Goal: Navigation & Orientation: Find specific page/section

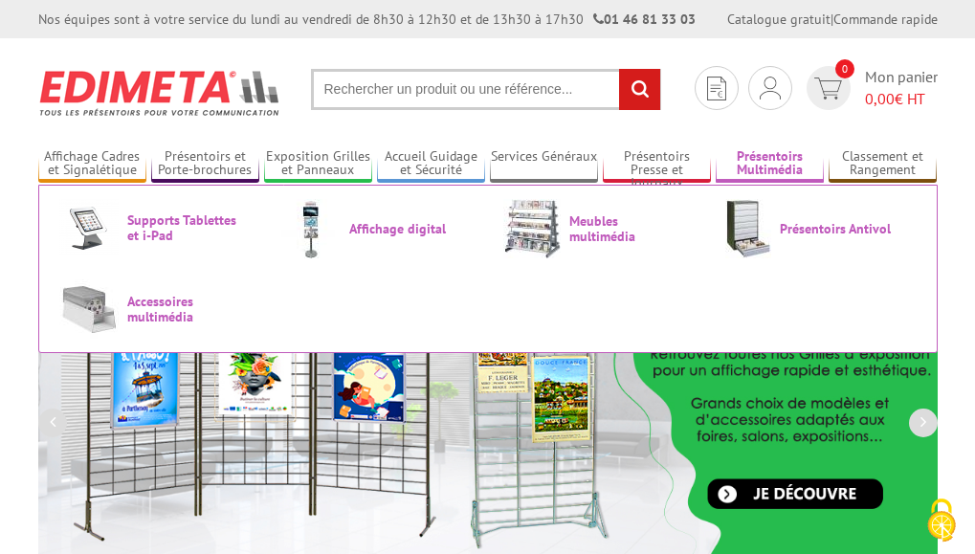
click at [756, 157] on link "Présentoirs Multimédia" at bounding box center [770, 164] width 108 height 32
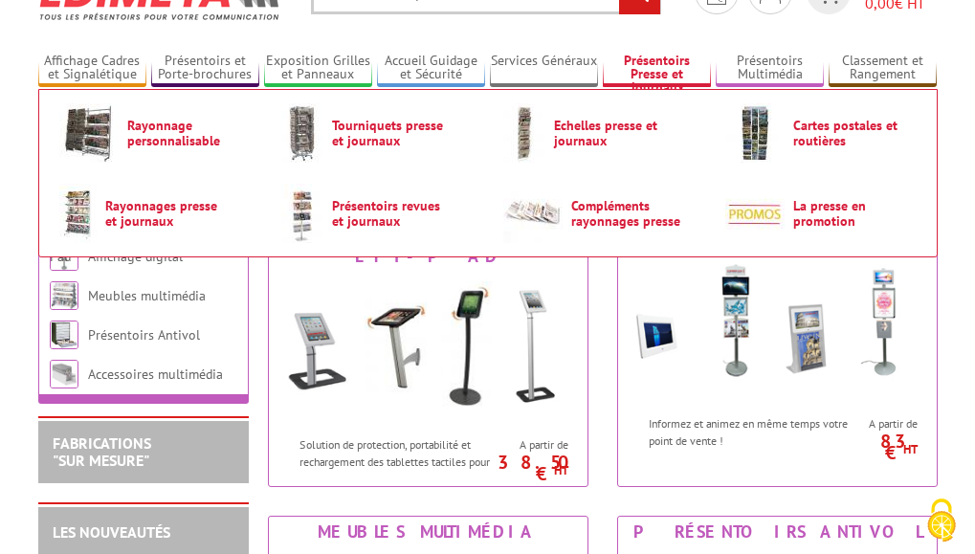
click at [669, 82] on link "Présentoirs Presse et Journaux" at bounding box center [657, 69] width 108 height 32
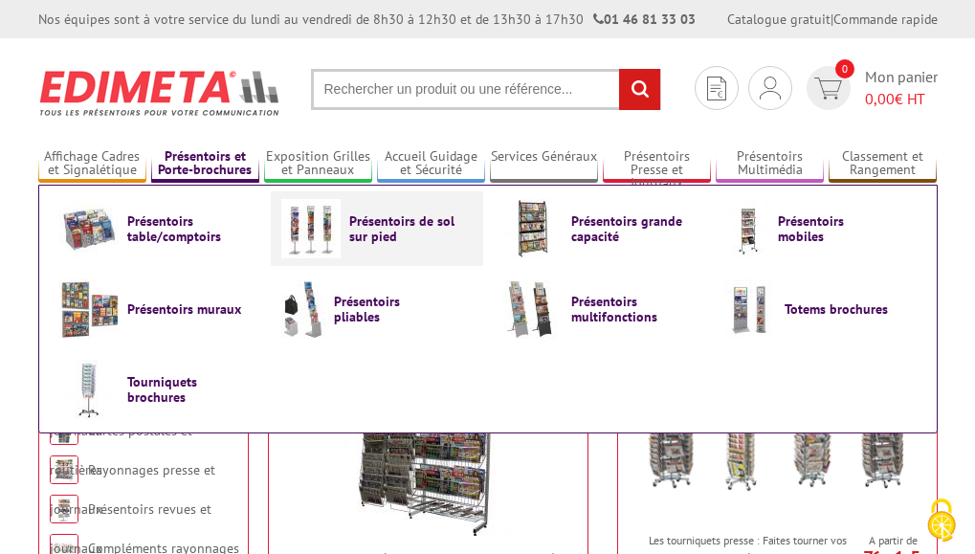
click at [357, 233] on span "Présentoirs de sol sur pied" at bounding box center [406, 228] width 115 height 31
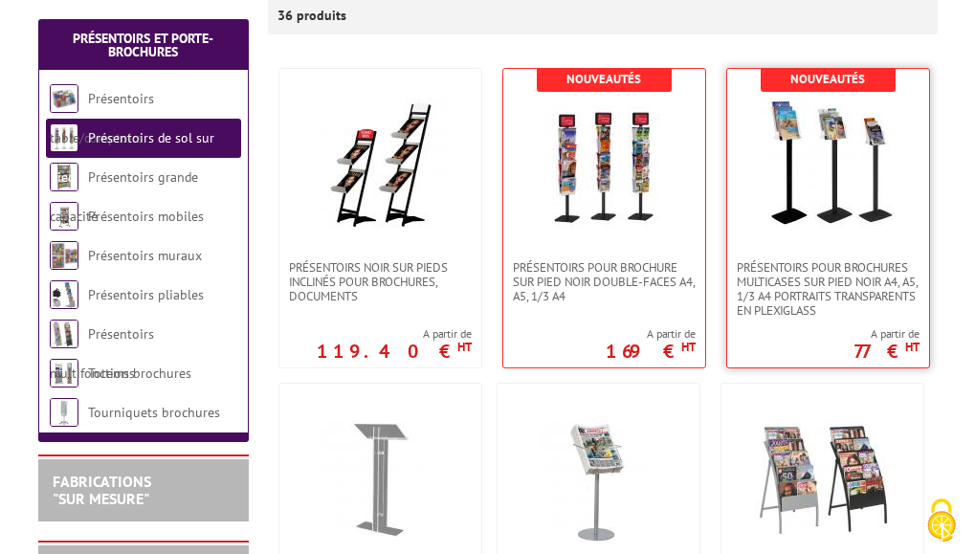
scroll to position [287, 0]
